Goal: Task Accomplishment & Management: Manage account settings

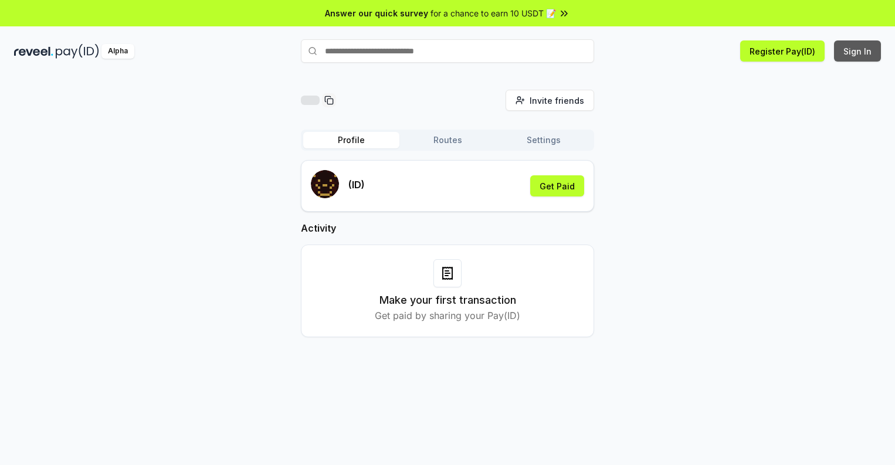
click at [858, 51] on button "Sign In" at bounding box center [857, 50] width 47 height 21
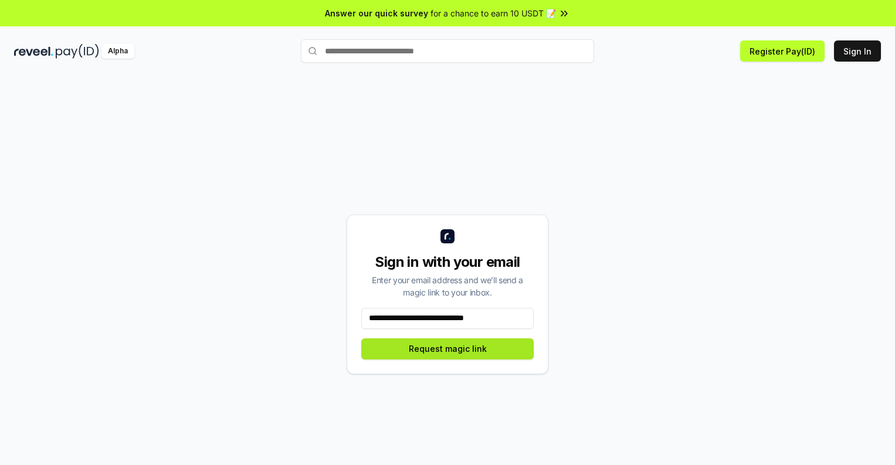
type input "**********"
click at [447, 348] on button "Request magic link" at bounding box center [447, 348] width 172 height 21
